Goal: Task Accomplishment & Management: Use online tool/utility

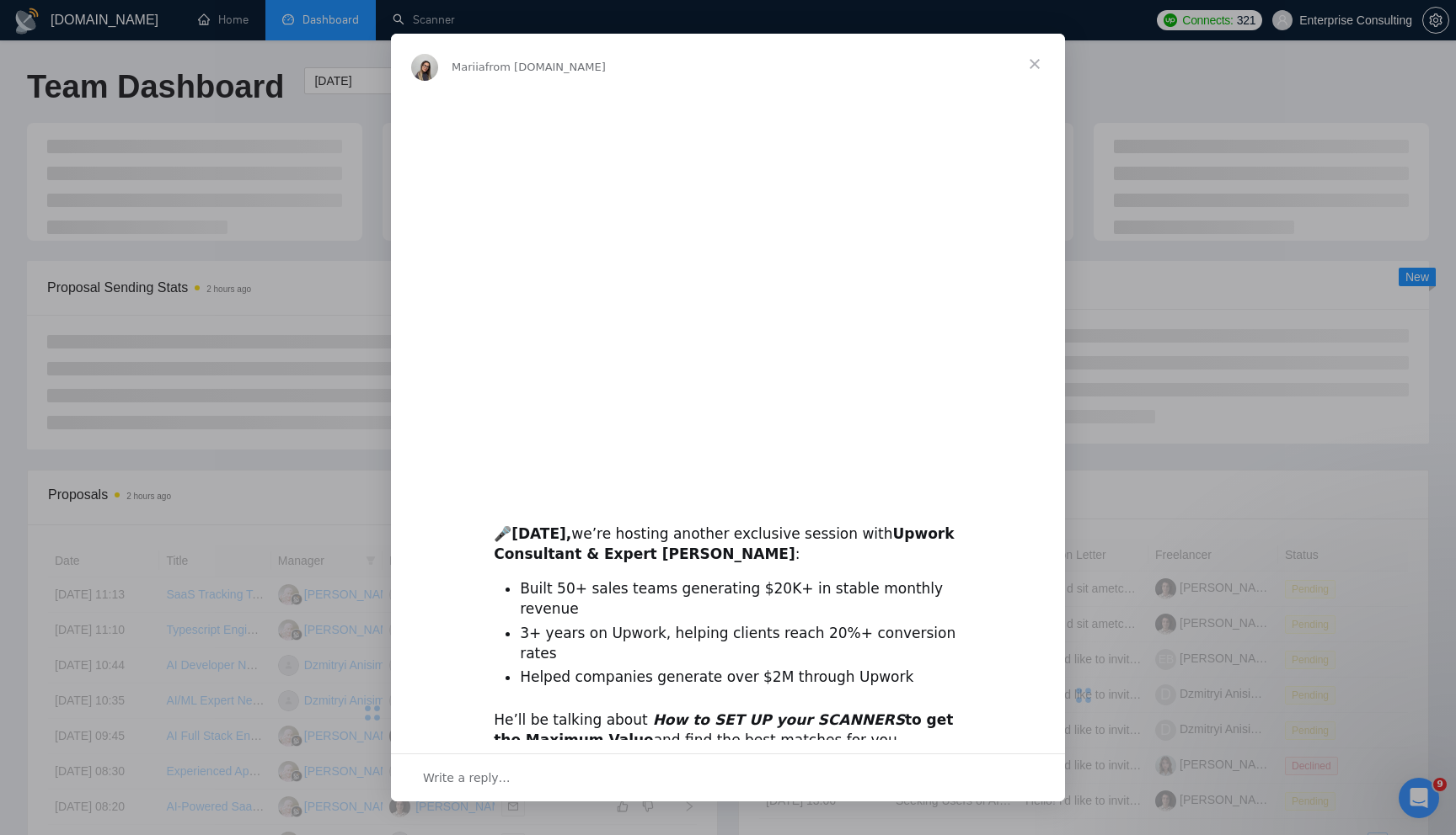
click at [1038, 63] on span "Close" at bounding box center [1034, 64] width 61 height 61
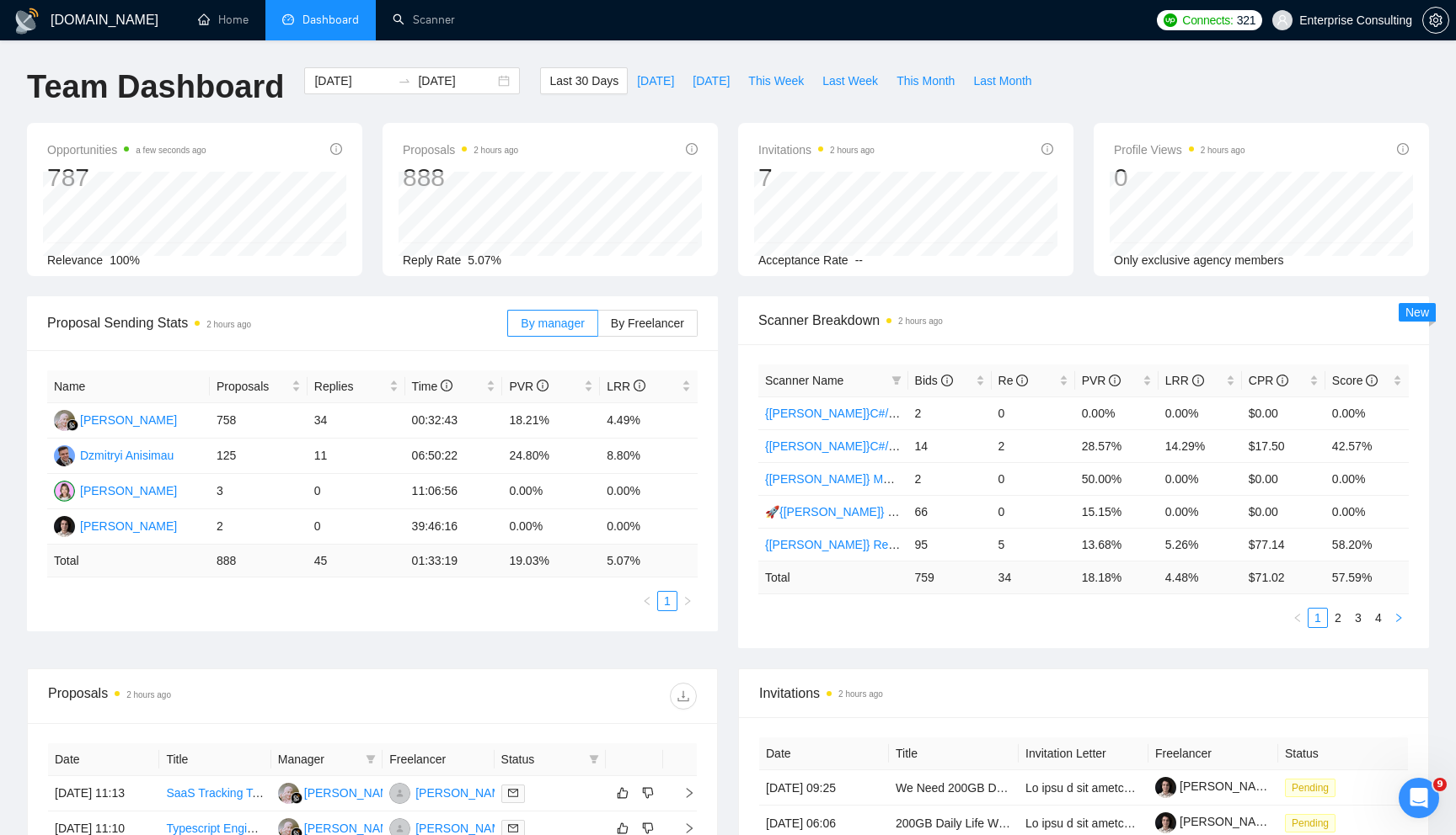
click at [1401, 624] on button "button" at bounding box center [1398, 617] width 20 height 20
click at [860, 449] on link "{[PERSON_NAME]} Full-stack devs WW - pain point" at bounding box center [902, 447] width 274 height 14
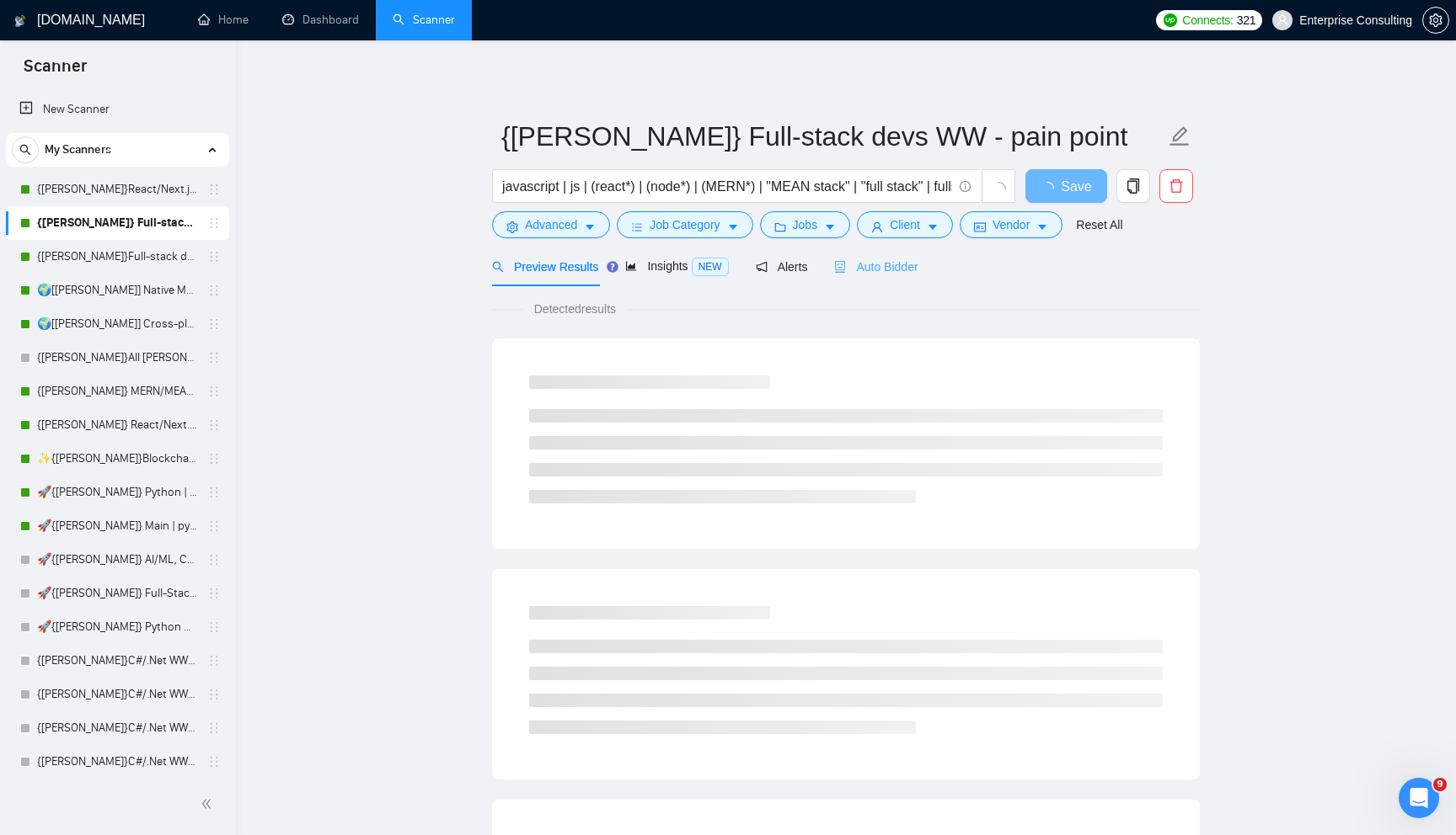
click at [904, 276] on div "Auto Bidder" at bounding box center [876, 266] width 83 height 40
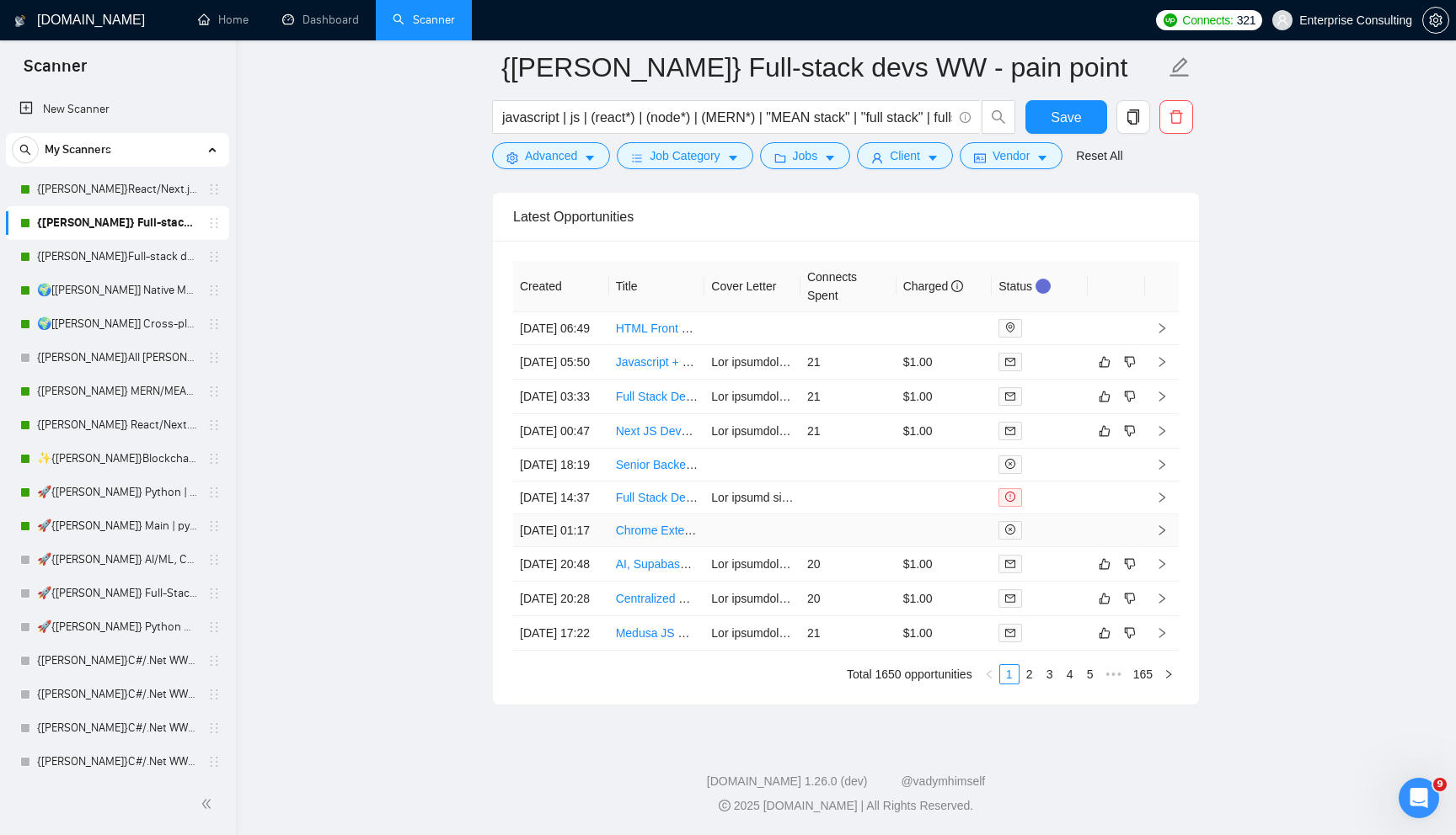
scroll to position [4165, 0]
click at [831, 345] on td "21" at bounding box center [848, 362] width 96 height 35
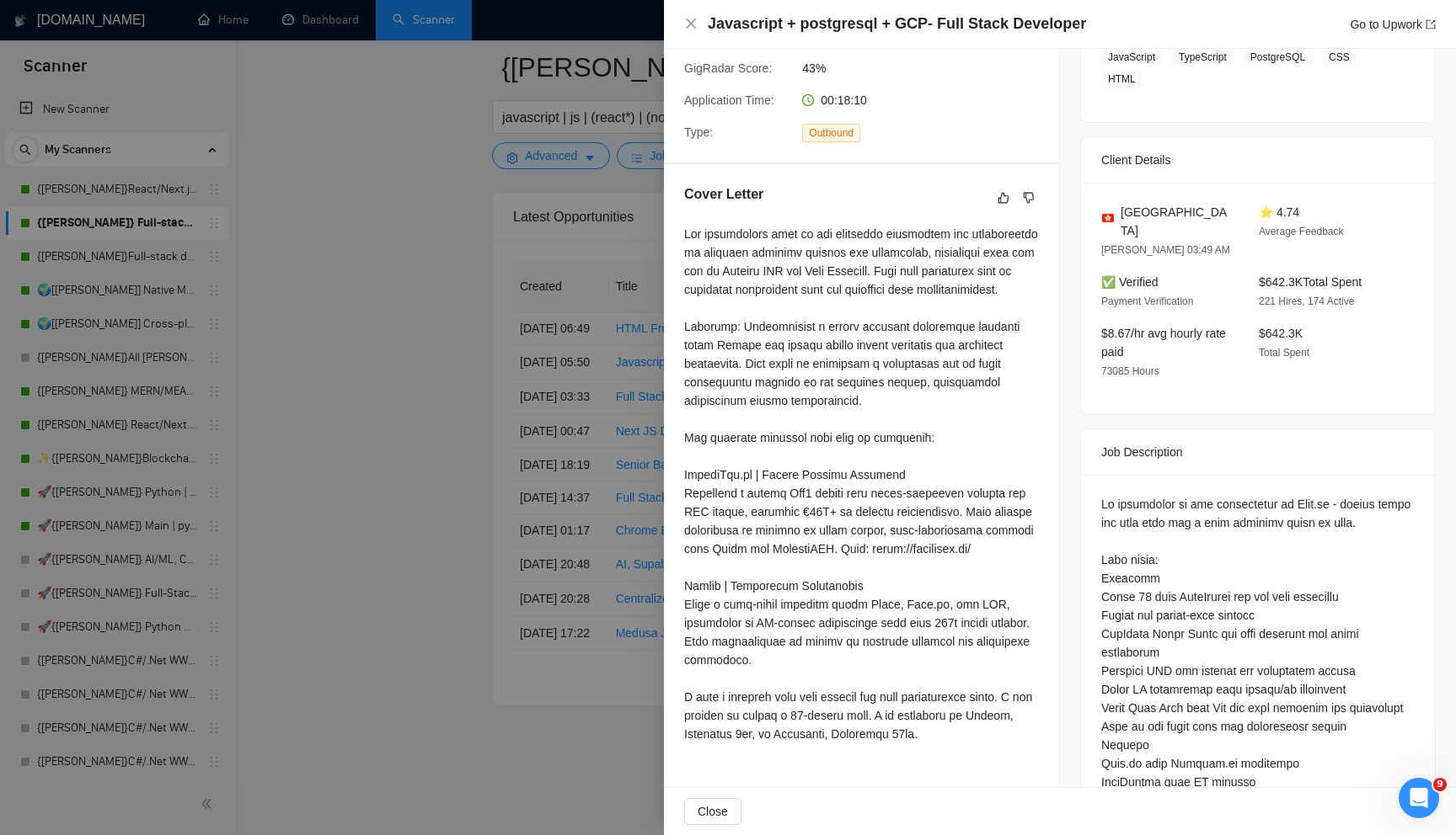
scroll to position [307, 0]
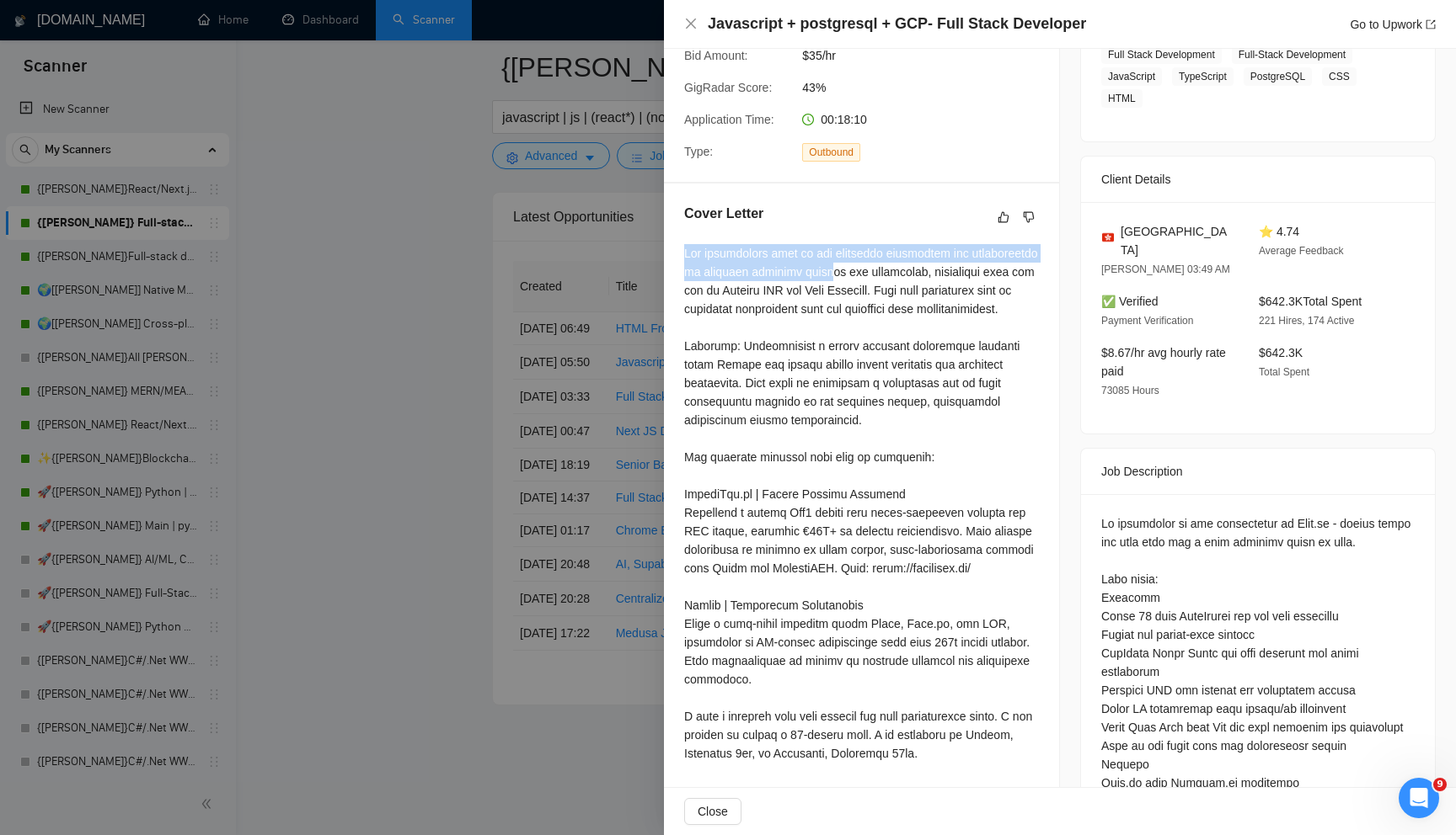
drag, startPoint x: 687, startPoint y: 235, endPoint x: 825, endPoint y: 257, distance: 139.7
click at [825, 257] on div at bounding box center [861, 504] width 354 height 519
drag, startPoint x: 697, startPoint y: 232, endPoint x: 914, endPoint y: 234, distance: 217.0
click at [916, 245] on div at bounding box center [861, 504] width 354 height 519
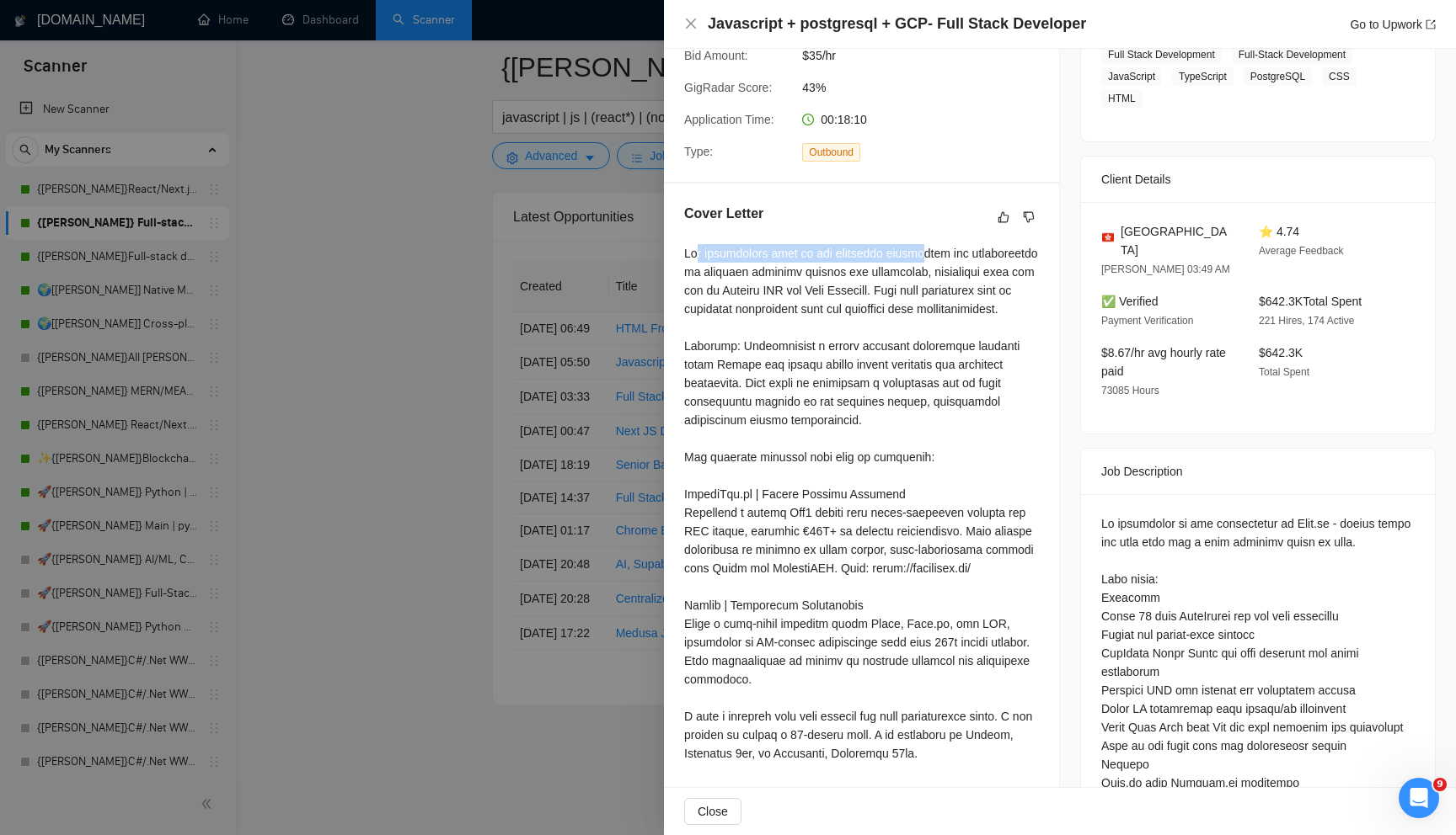
click at [914, 245] on div at bounding box center [861, 504] width 354 height 519
drag, startPoint x: 875, startPoint y: 231, endPoint x: 972, endPoint y: 257, distance: 100.4
click at [971, 257] on div at bounding box center [861, 504] width 354 height 519
click at [972, 257] on div at bounding box center [861, 504] width 354 height 519
click at [801, 259] on div at bounding box center [861, 504] width 354 height 519
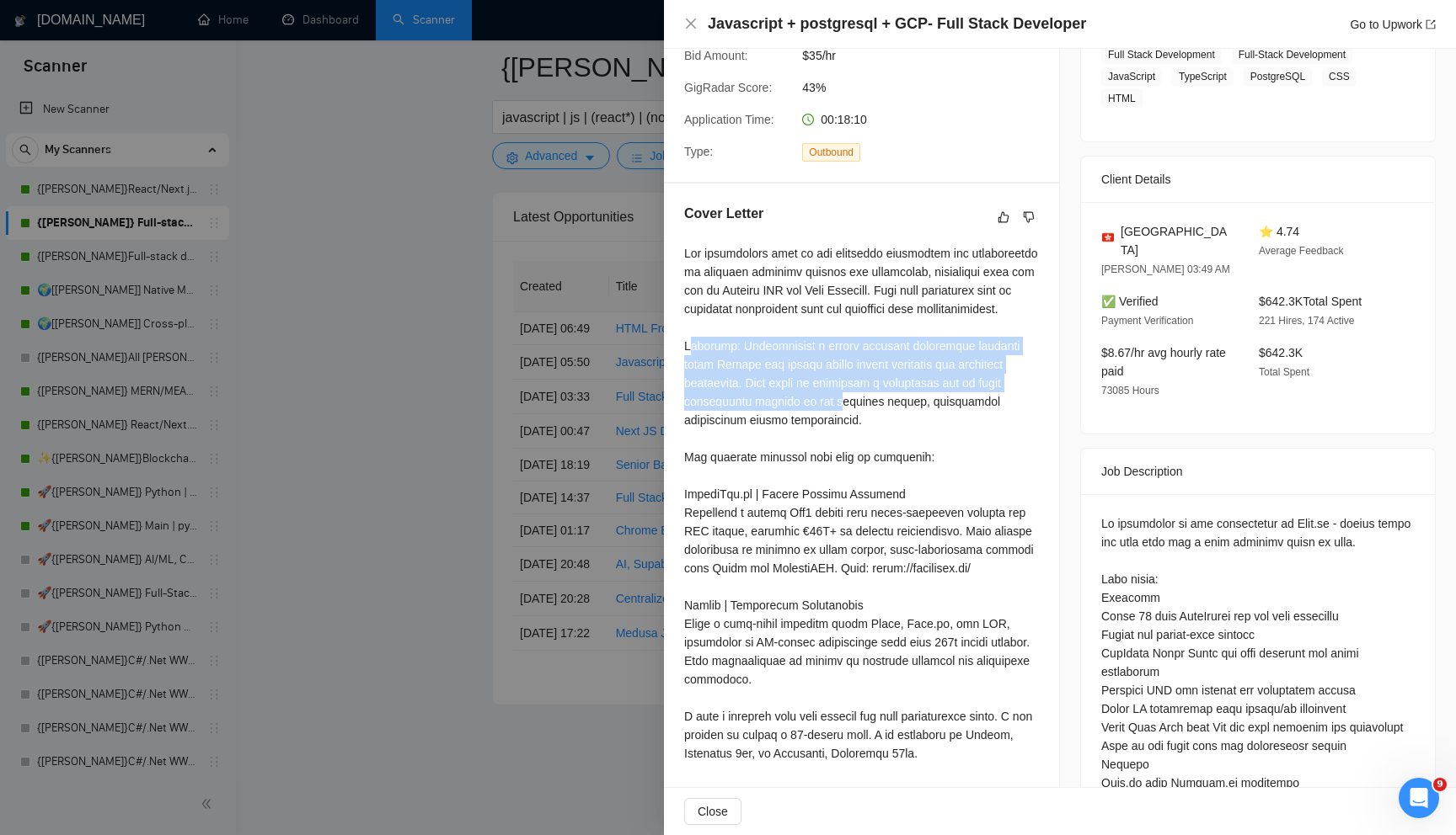
drag, startPoint x: 687, startPoint y: 344, endPoint x: 845, endPoint y: 395, distance: 166.0
click at [845, 397] on div at bounding box center [861, 504] width 354 height 519
click at [845, 395] on div at bounding box center [861, 504] width 354 height 519
drag, startPoint x: 735, startPoint y: 345, endPoint x: 909, endPoint y: 421, distance: 189.9
click at [909, 422] on div at bounding box center [861, 504] width 354 height 519
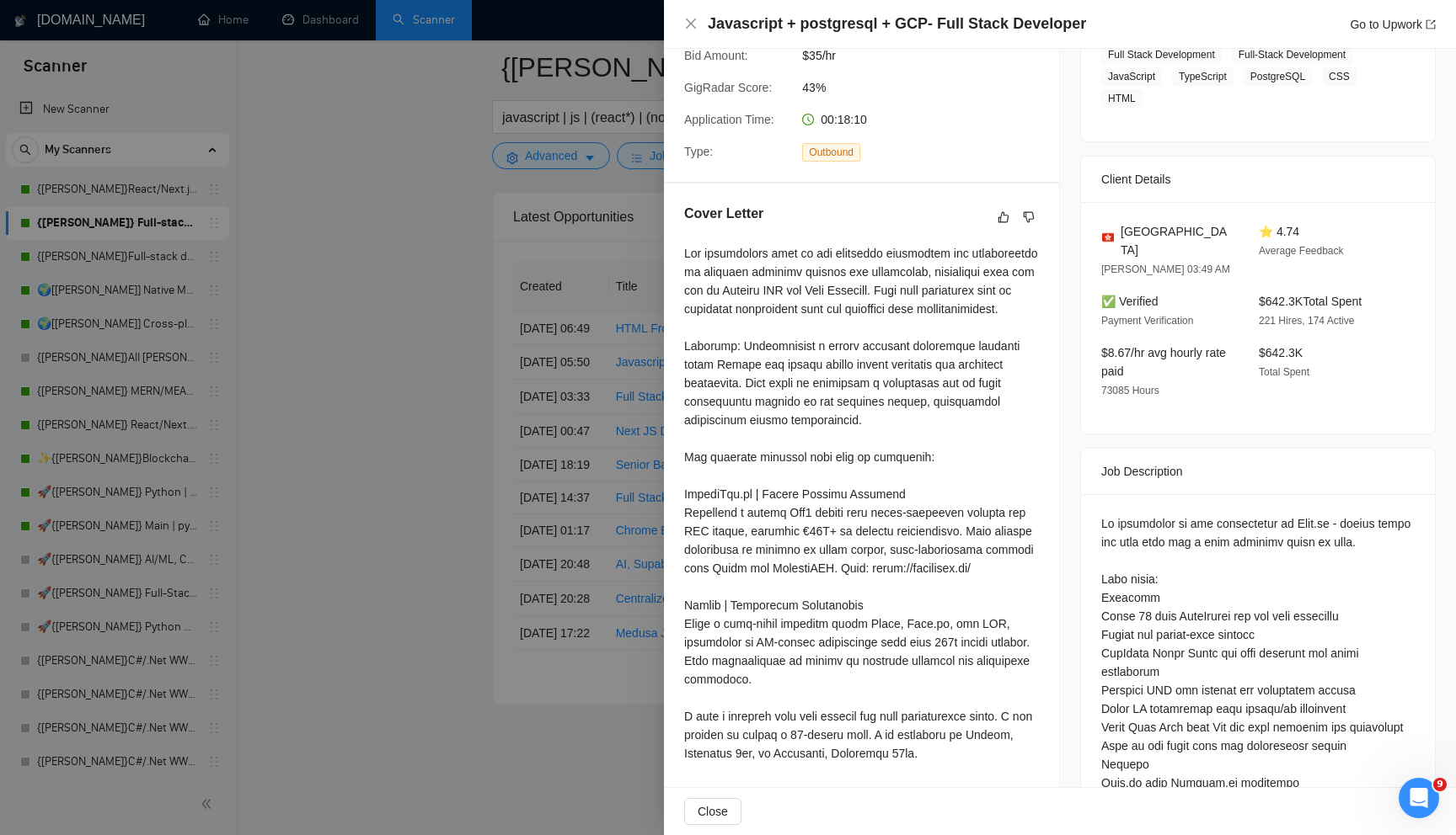
click at [495, 379] on div at bounding box center [728, 418] width 1456 height 835
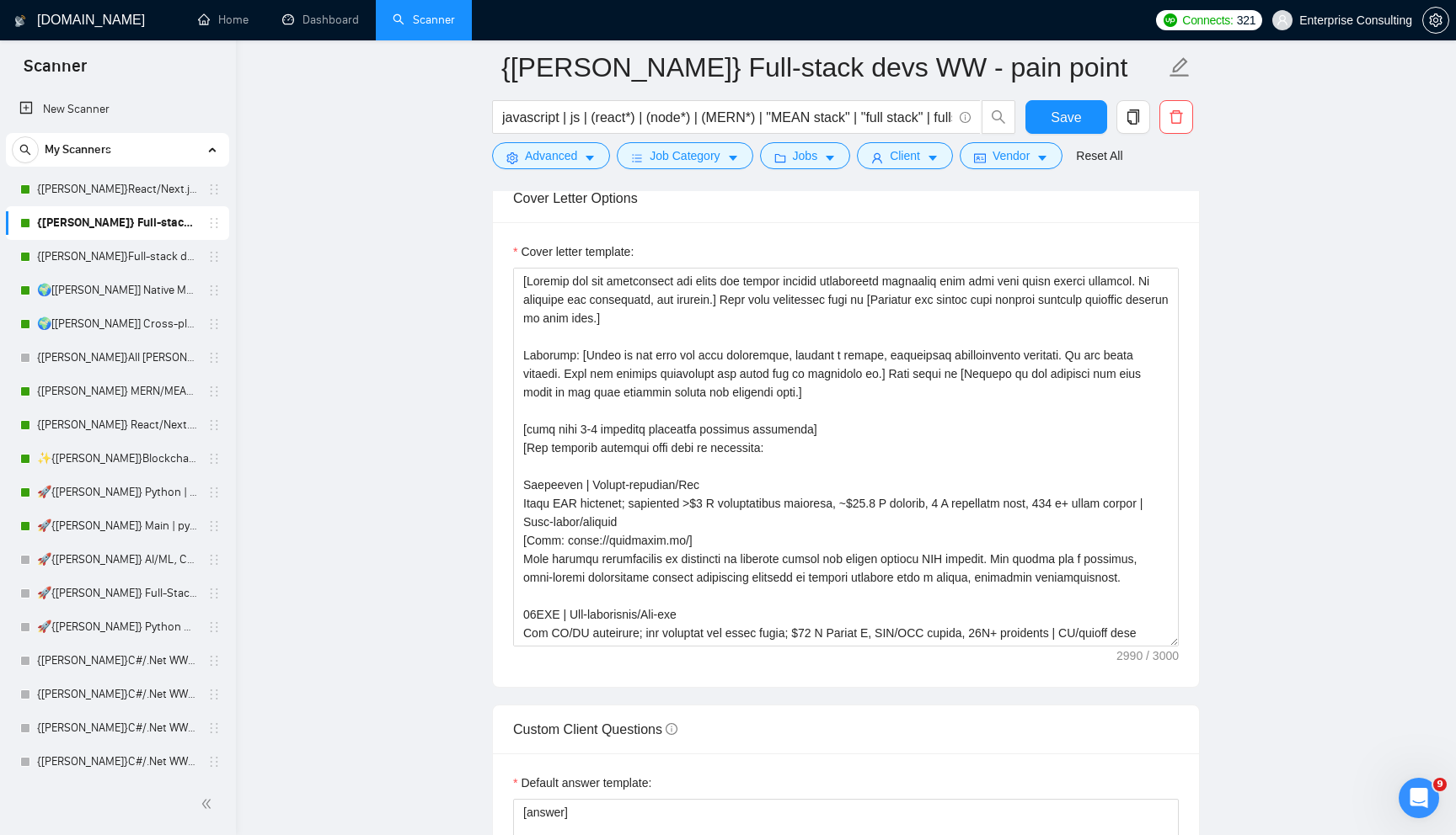
scroll to position [1800, 0]
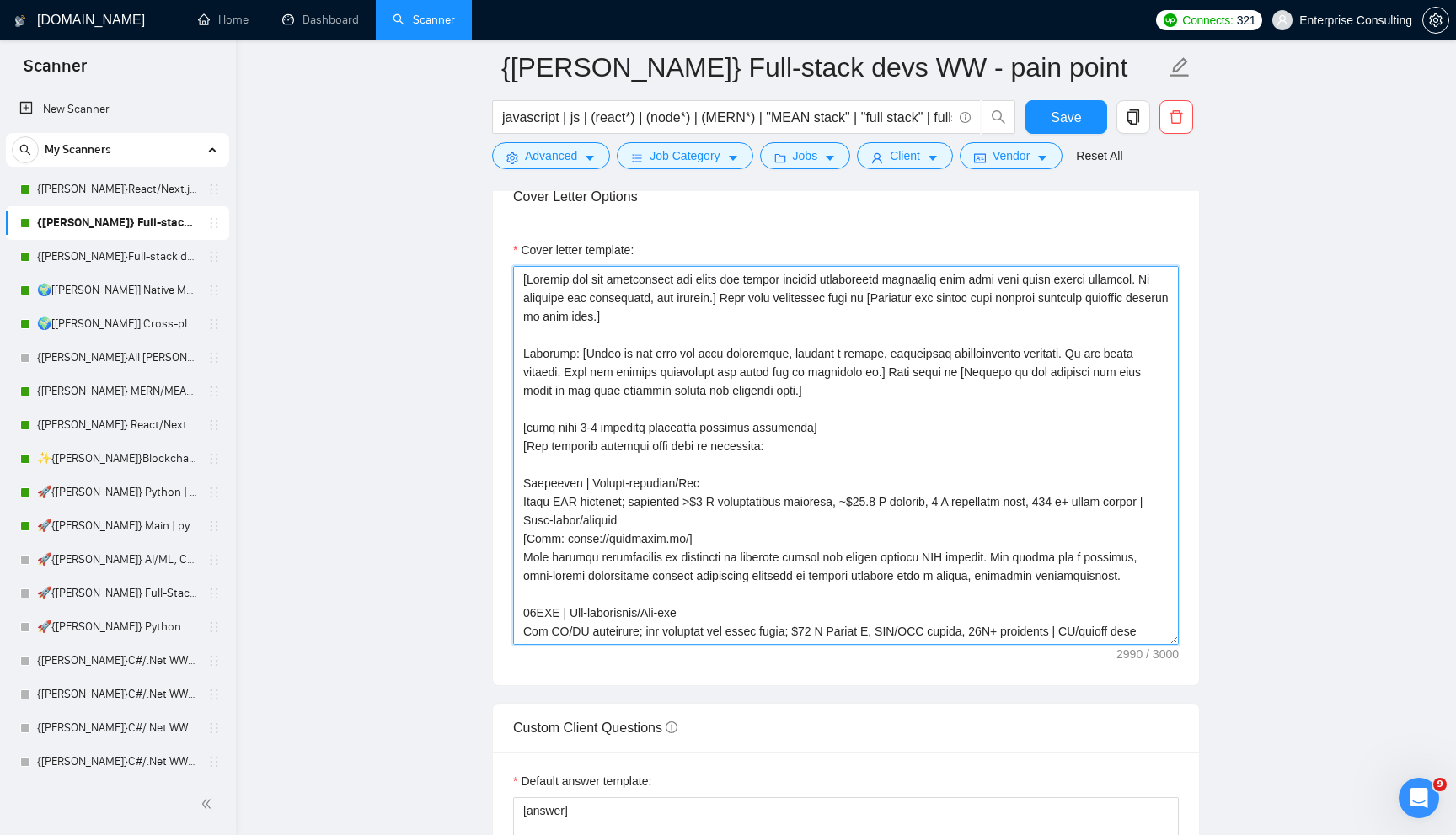
click at [602, 328] on textarea "Cover letter template:" at bounding box center [846, 456] width 666 height 379
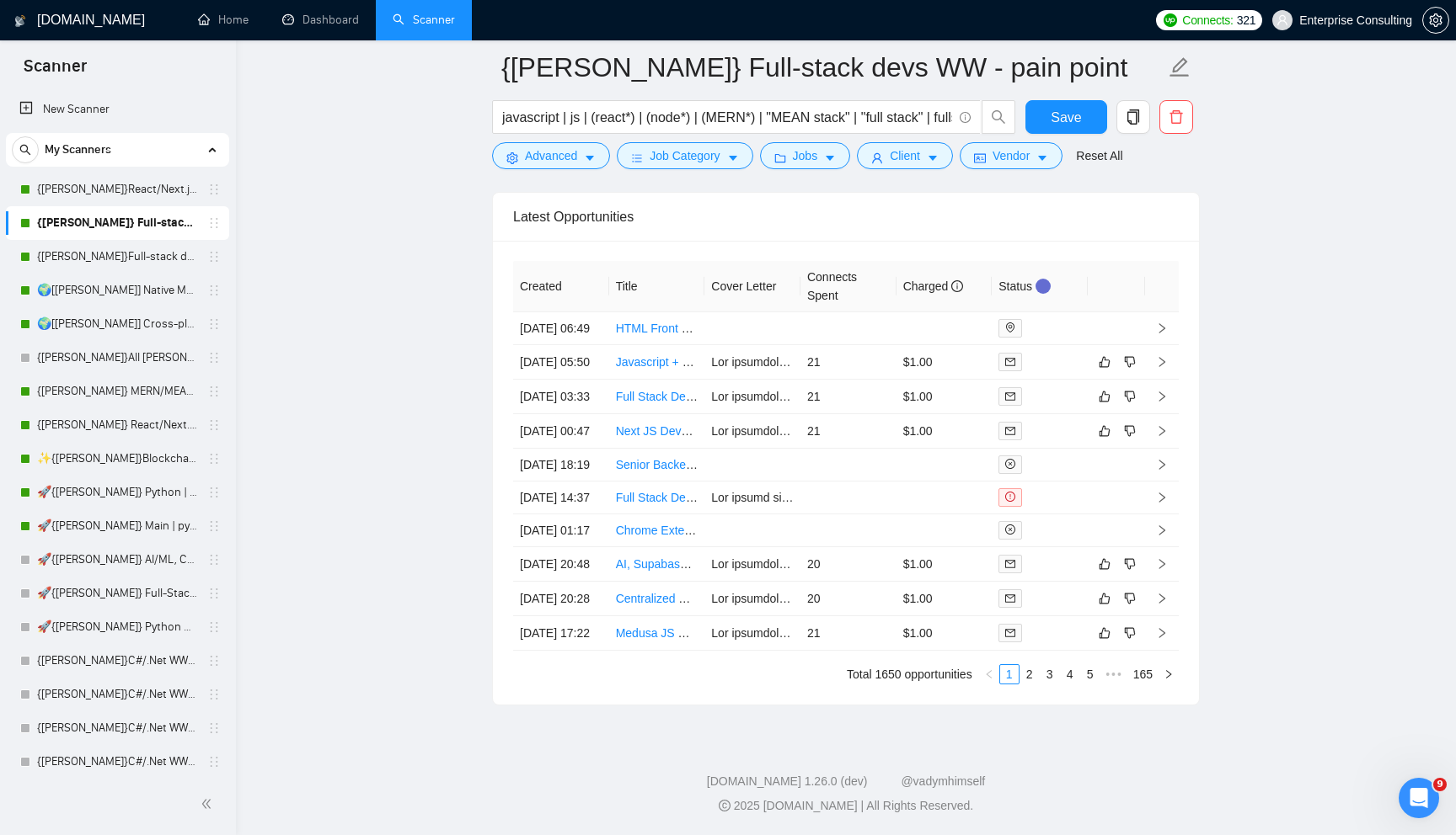
scroll to position [4178, 0]
click at [846, 345] on td "21" at bounding box center [848, 362] width 96 height 35
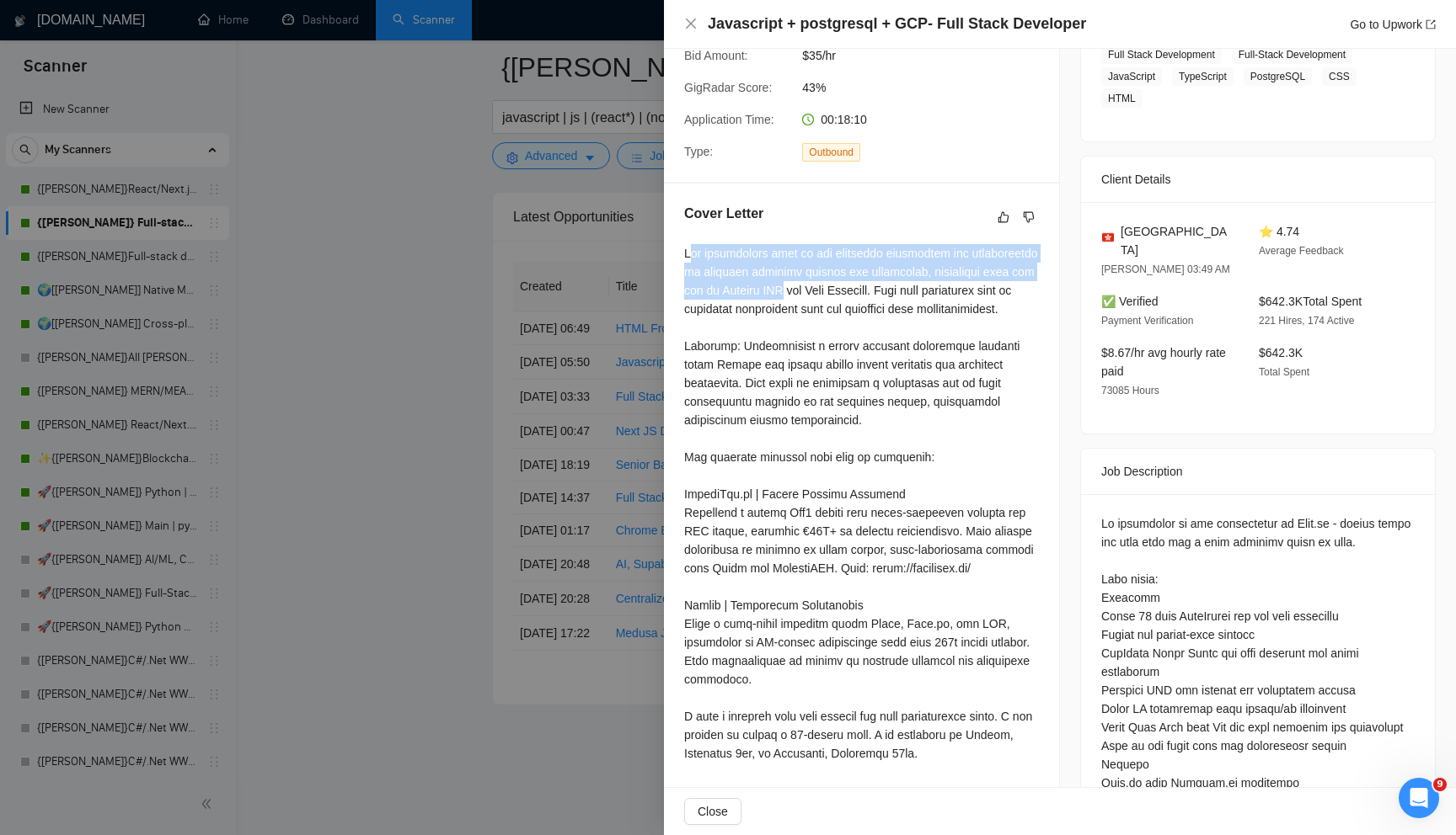
drag, startPoint x: 695, startPoint y: 236, endPoint x: 795, endPoint y: 271, distance: 105.9
click at [795, 269] on div at bounding box center [861, 504] width 354 height 519
drag, startPoint x: 737, startPoint y: 351, endPoint x: 936, endPoint y: 424, distance: 212.0
click at [916, 411] on div at bounding box center [861, 504] width 354 height 519
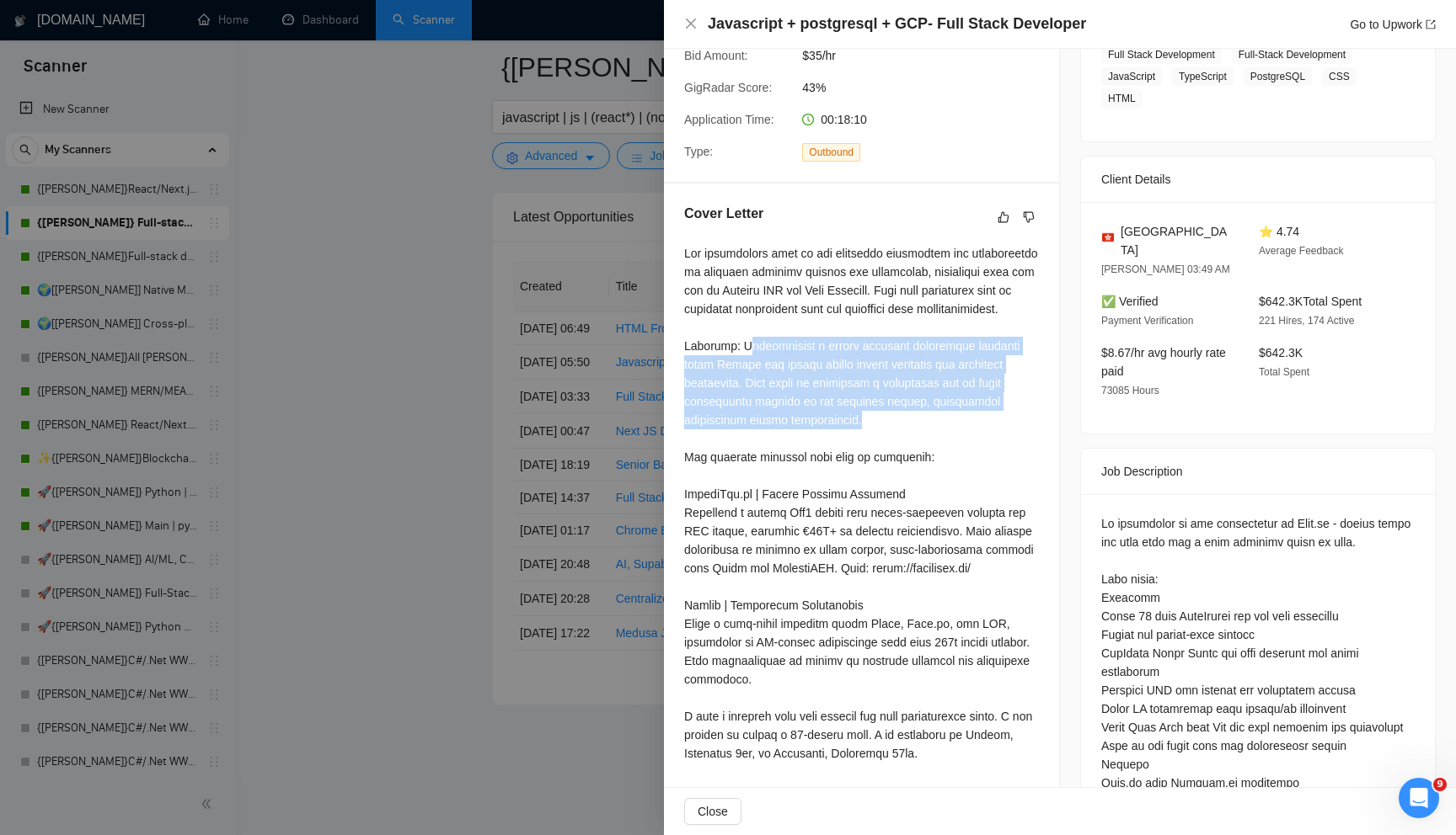
click at [936, 424] on div at bounding box center [861, 504] width 354 height 519
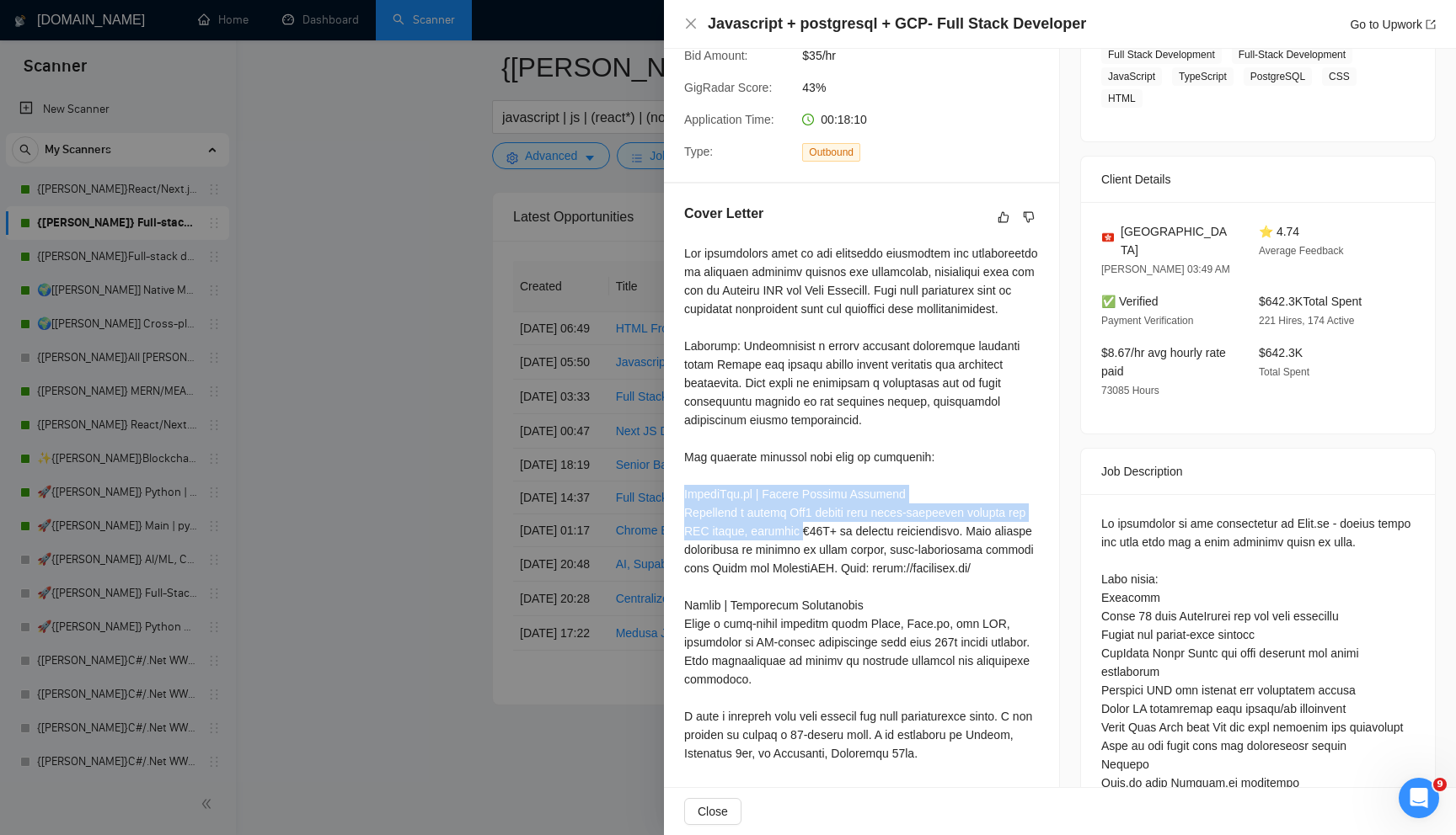
drag, startPoint x: 680, startPoint y: 488, endPoint x: 769, endPoint y: 548, distance: 107.3
click at [772, 544] on div "Cover Letter" at bounding box center [861, 486] width 395 height 606
click at [769, 548] on div at bounding box center [861, 504] width 354 height 519
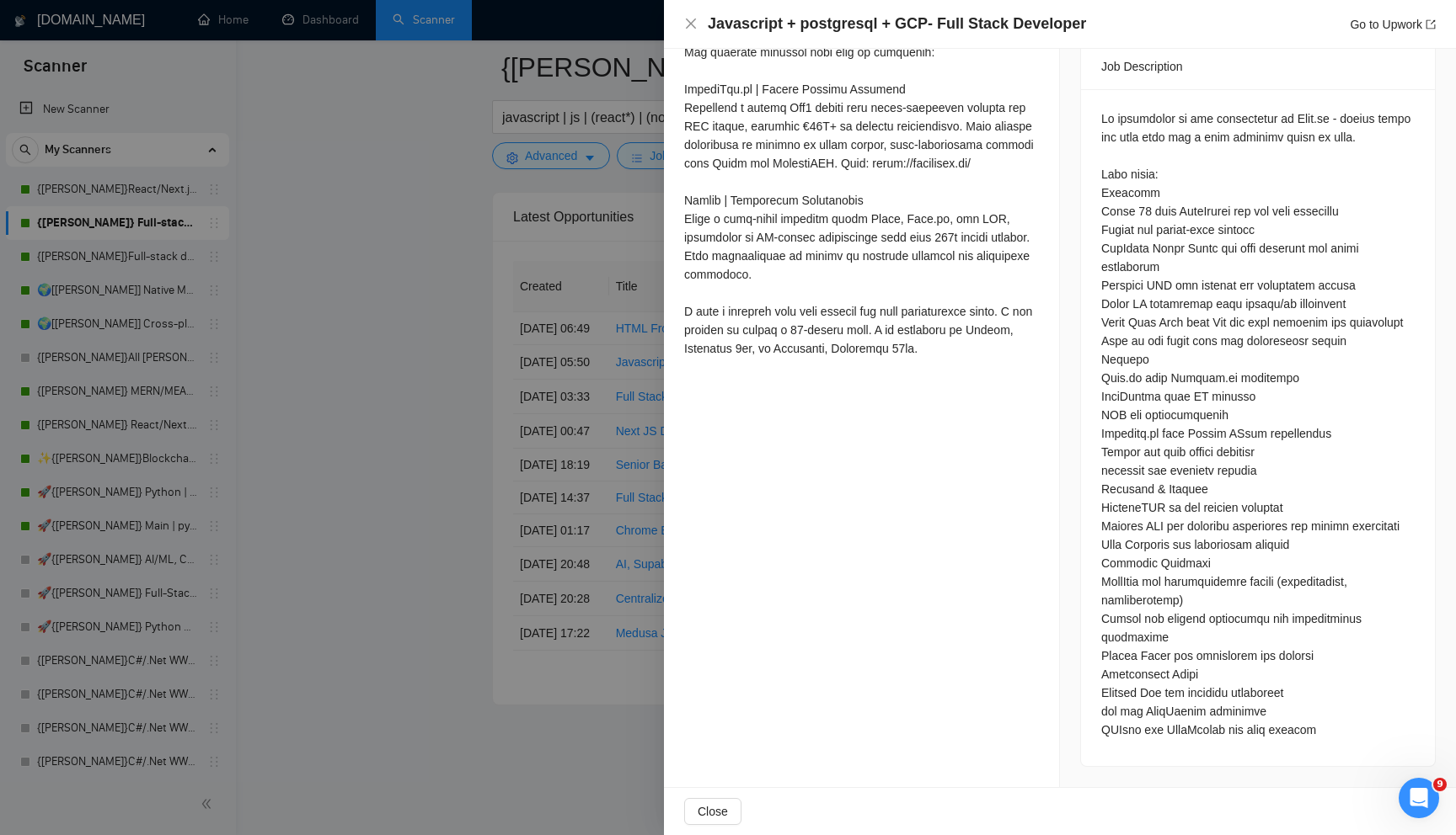
scroll to position [728, 0]
